Goal: Complete application form: Complete application form

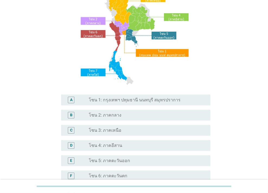
scroll to position [54, 0]
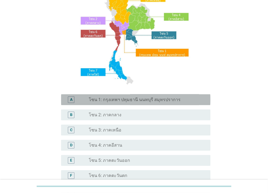
click at [114, 102] on label "โซน 1: กรุงเทพฯ ปทุมธานี นนทบุรี สมุทรปราการ" at bounding box center [135, 99] width 92 height 5
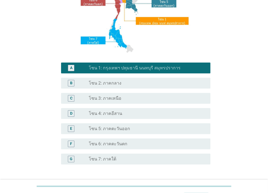
scroll to position [127, 0]
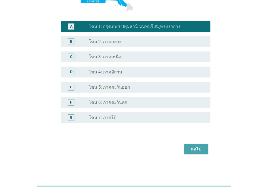
click at [193, 151] on div "ต่อไป" at bounding box center [196, 149] width 15 height 7
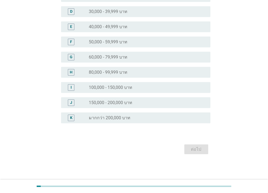
scroll to position [0, 0]
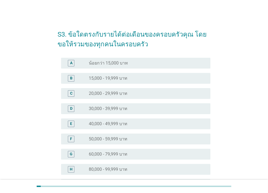
click at [106, 94] on label "20,000 - 29,999 บาท" at bounding box center [108, 93] width 39 height 5
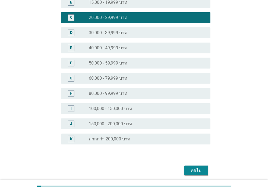
scroll to position [81, 0]
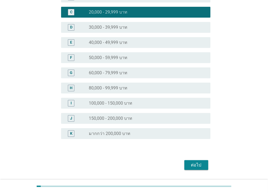
click at [189, 165] on div "ต่อไป" at bounding box center [196, 165] width 15 height 7
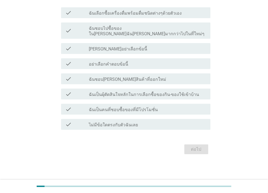
scroll to position [0, 0]
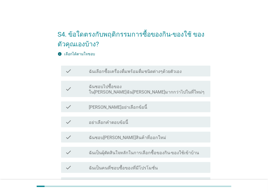
click at [137, 72] on label "ฉันเลือกซื้อเครื่องดื่มพร้อมดื่มชนิดต่างๆด้วยตัวเอง" at bounding box center [135, 71] width 93 height 5
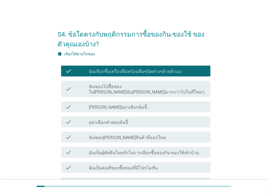
scroll to position [27, 0]
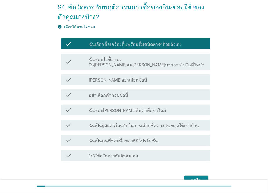
click at [144, 123] on label "ฉันเป็นผุ้ตัดสินใจหลักในการเลือกซื้อของกิน-ของใช้เข้าบ้าน" at bounding box center [144, 125] width 110 height 5
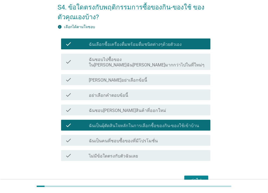
click at [137, 138] on label "ฉันเป็นคนที่ชอบซื้อของที่มีโปรโมชั่น" at bounding box center [123, 140] width 69 height 5
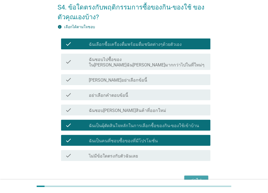
click at [194, 177] on div "ต่อไป" at bounding box center [196, 180] width 15 height 7
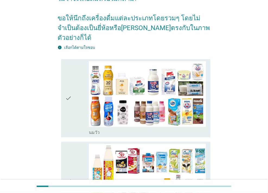
scroll to position [54, 0]
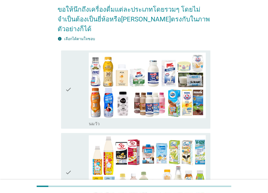
click at [79, 72] on div "check" at bounding box center [76, 90] width 23 height 74
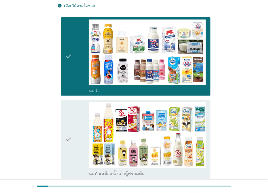
scroll to position [136, 0]
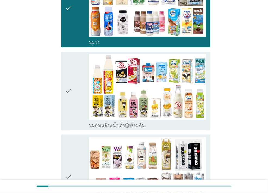
click at [77, 75] on div "check" at bounding box center [76, 91] width 23 height 74
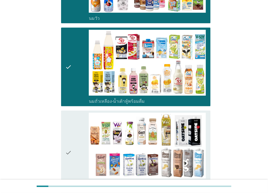
scroll to position [190, 0]
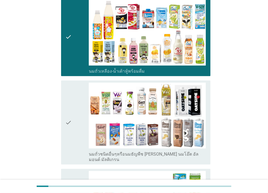
click at [75, 91] on div "check" at bounding box center [76, 123] width 23 height 80
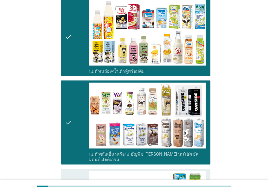
scroll to position [271, 0]
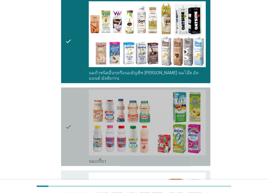
click at [75, 93] on div "check" at bounding box center [76, 127] width 23 height 74
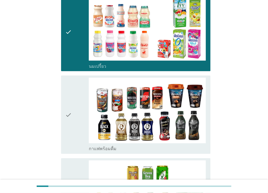
scroll to position [380, 0]
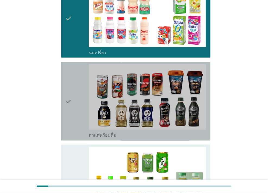
click at [79, 71] on div "check" at bounding box center [76, 101] width 23 height 74
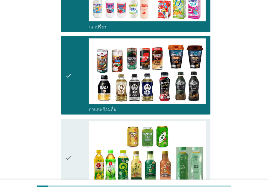
scroll to position [461, 0]
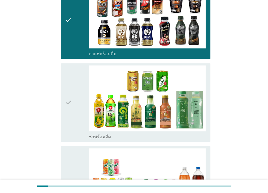
click at [77, 79] on div "check" at bounding box center [76, 103] width 23 height 74
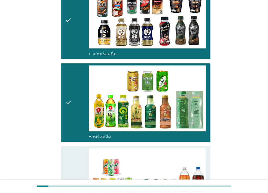
scroll to position [515, 0]
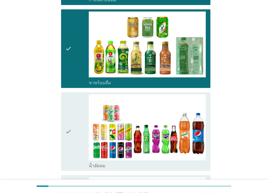
click at [76, 94] on div "check" at bounding box center [76, 131] width 23 height 74
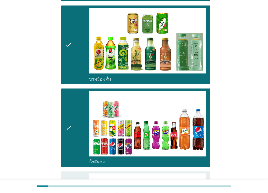
scroll to position [570, 0]
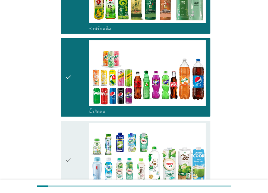
click at [71, 140] on icon "check" at bounding box center [68, 160] width 7 height 74
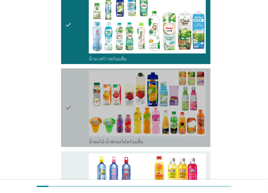
click at [65, 94] on icon "check" at bounding box center [68, 108] width 7 height 74
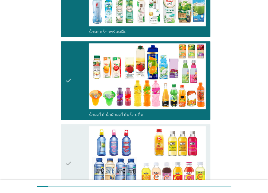
click at [81, 127] on div "check" at bounding box center [76, 163] width 23 height 74
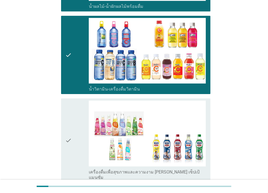
click at [72, 106] on div "check" at bounding box center [76, 141] width 23 height 80
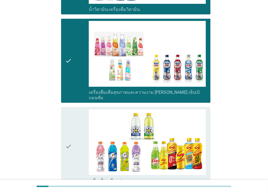
scroll to position [922, 0]
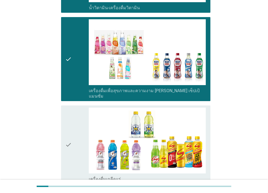
click at [69, 108] on icon "check" at bounding box center [68, 145] width 7 height 74
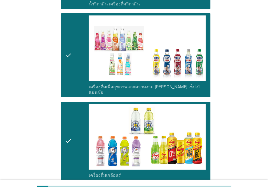
scroll to position [1004, 0]
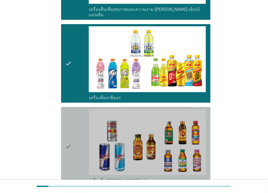
click at [76, 110] on div "check" at bounding box center [76, 146] width 23 height 74
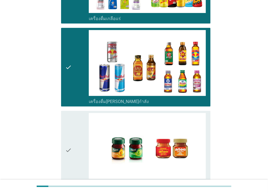
scroll to position [1112, 0]
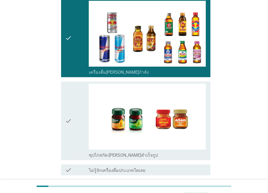
click at [75, 98] on div "check" at bounding box center [76, 121] width 23 height 74
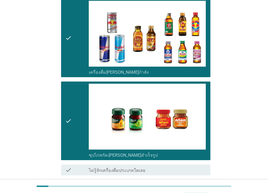
click at [192, 192] on div "ต่อไป" at bounding box center [196, 195] width 15 height 7
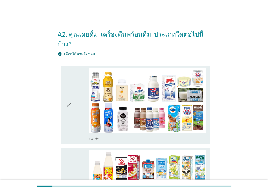
click at [75, 79] on div "check" at bounding box center [76, 105] width 23 height 74
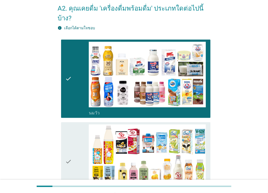
scroll to position [54, 0]
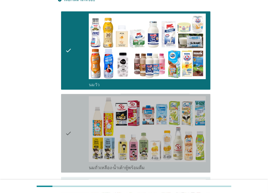
click at [80, 107] on div "check" at bounding box center [76, 133] width 23 height 74
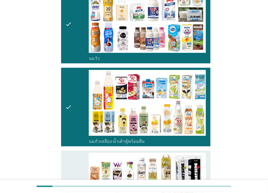
scroll to position [136, 0]
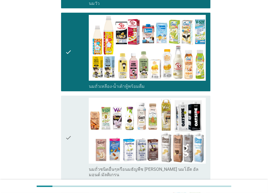
click at [71, 108] on icon "check" at bounding box center [68, 138] width 7 height 80
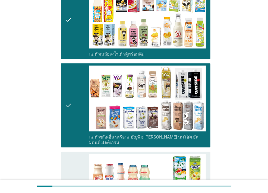
scroll to position [217, 0]
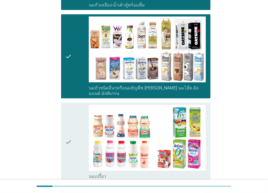
click at [69, 109] on icon "check" at bounding box center [68, 142] width 7 height 74
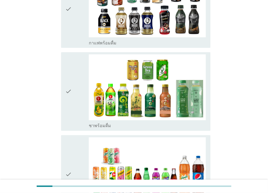
scroll to position [434, 0]
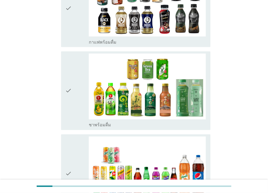
click at [75, 82] on div "check" at bounding box center [76, 91] width 23 height 74
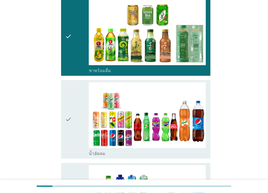
click at [79, 95] on div "check" at bounding box center [76, 119] width 23 height 74
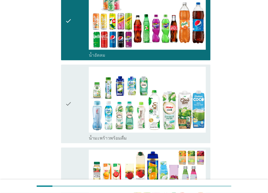
scroll to position [597, 0]
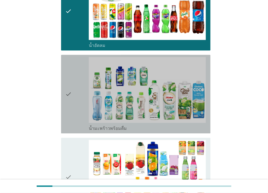
click at [79, 78] on div "check" at bounding box center [76, 94] width 23 height 74
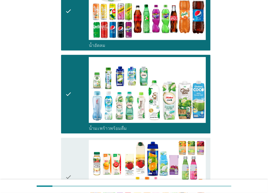
scroll to position [651, 0]
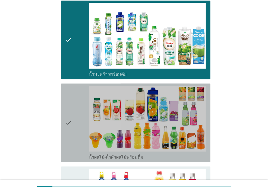
click at [75, 91] on div "check" at bounding box center [76, 123] width 23 height 74
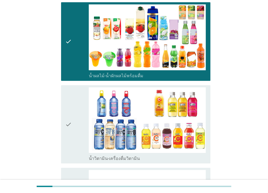
click at [63, 107] on div "check check_box_outline_blank น้ำวิตามิน-เครื่องดื่มวิตามิน" at bounding box center [135, 124] width 149 height 79
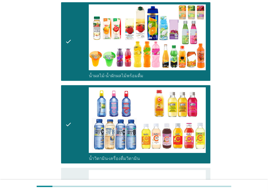
scroll to position [814, 0]
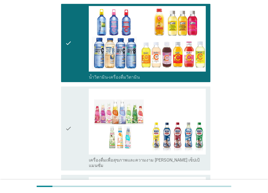
click at [75, 95] on div "check" at bounding box center [76, 129] width 23 height 80
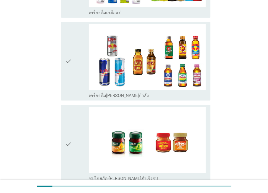
scroll to position [1058, 0]
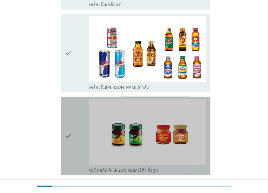
click at [72, 109] on div "check" at bounding box center [76, 136] width 23 height 74
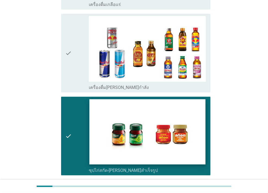
scroll to position [1097, 0]
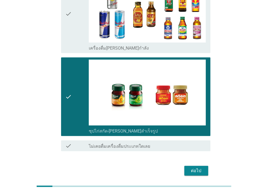
click at [194, 168] on div "ต่อไป" at bounding box center [196, 171] width 15 height 7
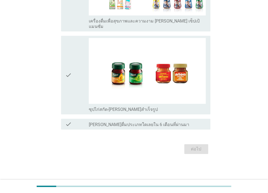
scroll to position [0, 0]
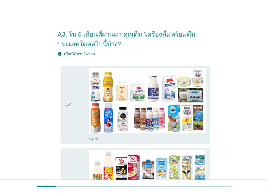
click at [76, 96] on div "check" at bounding box center [76, 105] width 23 height 74
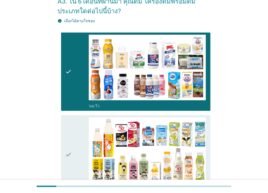
scroll to position [81, 0]
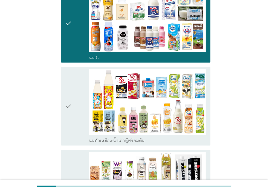
click at [75, 95] on div "check" at bounding box center [76, 106] width 23 height 74
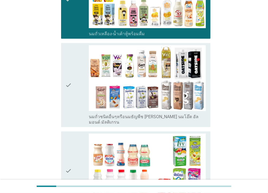
scroll to position [217, 0]
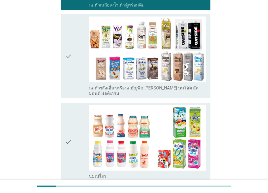
click at [75, 64] on div "check" at bounding box center [76, 57] width 23 height 80
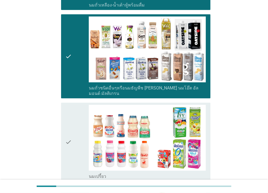
click at [81, 115] on div "check" at bounding box center [76, 142] width 23 height 74
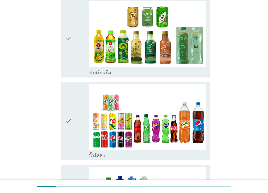
scroll to position [407, 0]
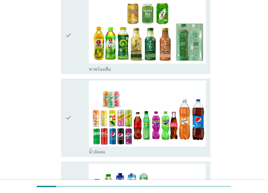
click at [72, 106] on div "check" at bounding box center [76, 118] width 23 height 74
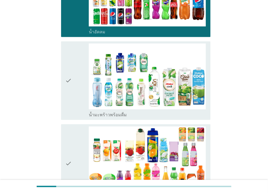
scroll to position [570, 0]
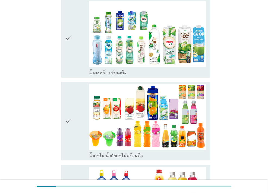
click at [75, 107] on div "check" at bounding box center [76, 121] width 23 height 74
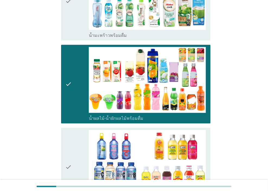
scroll to position [651, 0]
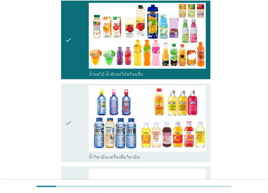
click at [77, 108] on div "check" at bounding box center [76, 123] width 23 height 74
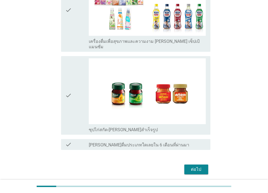
scroll to position [858, 0]
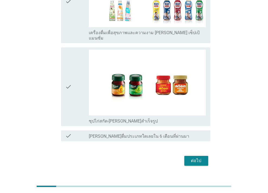
click at [79, 78] on div "check" at bounding box center [76, 87] width 23 height 74
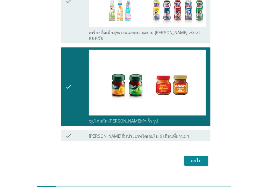
click at [192, 158] on div "ต่อไป" at bounding box center [196, 161] width 15 height 7
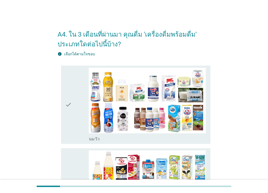
click at [79, 90] on div "check" at bounding box center [76, 105] width 23 height 74
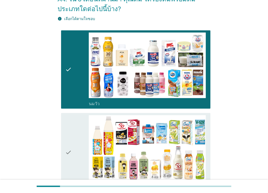
scroll to position [81, 0]
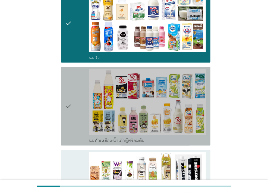
click at [81, 90] on div "check" at bounding box center [76, 106] width 23 height 74
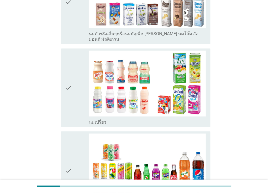
click at [75, 83] on div "check" at bounding box center [76, 88] width 23 height 74
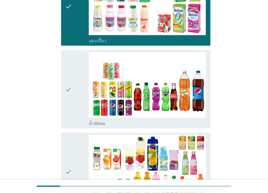
click at [75, 82] on div "check" at bounding box center [76, 89] width 23 height 74
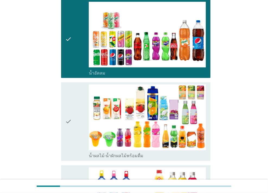
scroll to position [434, 0]
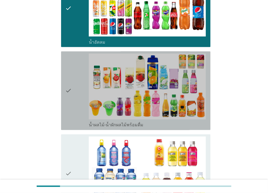
click at [75, 83] on div "check" at bounding box center [76, 91] width 23 height 74
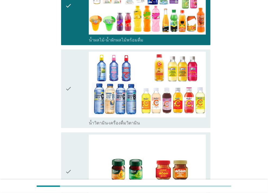
scroll to position [570, 0]
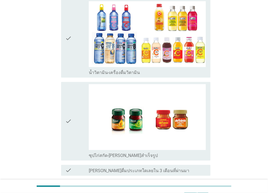
click at [72, 46] on div "check" at bounding box center [76, 38] width 23 height 74
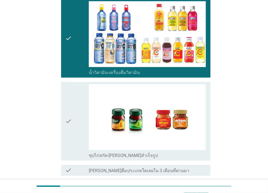
scroll to position [610, 0]
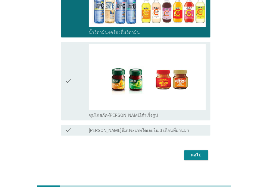
click at [190, 152] on div "ต่อไป" at bounding box center [196, 155] width 15 height 7
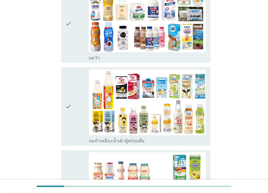
scroll to position [81, 0]
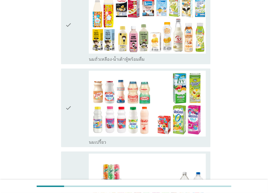
click at [79, 85] on div "check" at bounding box center [76, 108] width 23 height 74
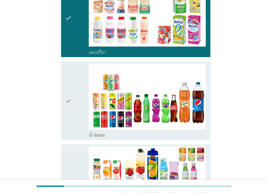
scroll to position [298, 0]
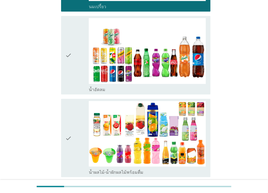
click at [79, 70] on div "check" at bounding box center [76, 55] width 23 height 74
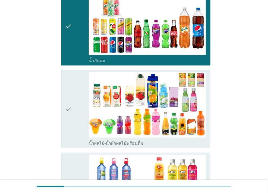
scroll to position [353, 0]
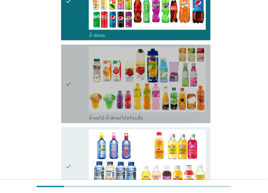
click at [81, 82] on div "check" at bounding box center [76, 84] width 23 height 74
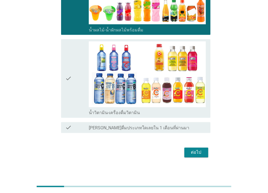
scroll to position [444, 0]
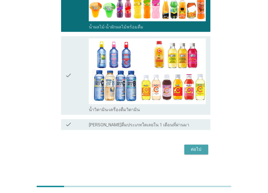
click at [197, 151] on div "ต่อไป" at bounding box center [196, 149] width 15 height 7
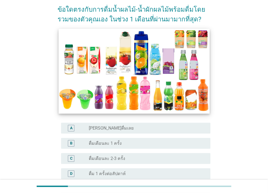
scroll to position [81, 0]
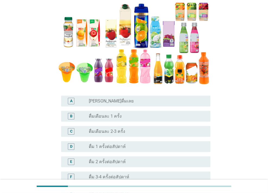
click at [101, 114] on label "ดื่มเดือนละ 1 ครั้ง" at bounding box center [105, 116] width 33 height 5
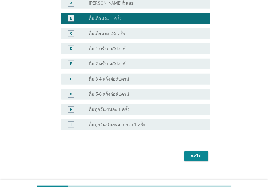
scroll to position [186, 0]
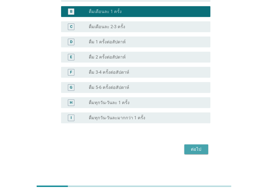
click at [192, 148] on div "ต่อไป" at bounding box center [196, 149] width 15 height 7
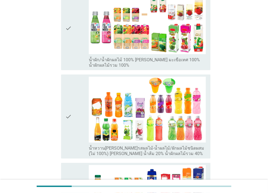
scroll to position [136, 0]
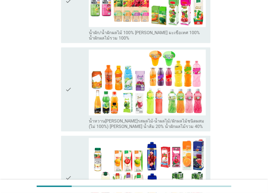
click at [81, 66] on div "check" at bounding box center [76, 90] width 23 height 80
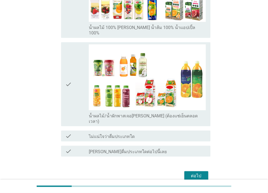
scroll to position [324, 0]
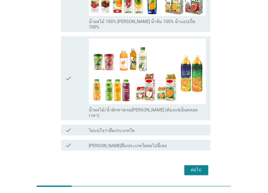
click at [195, 167] on div "ต่อไป" at bounding box center [196, 170] width 15 height 7
